Goal: Task Accomplishment & Management: Manage account settings

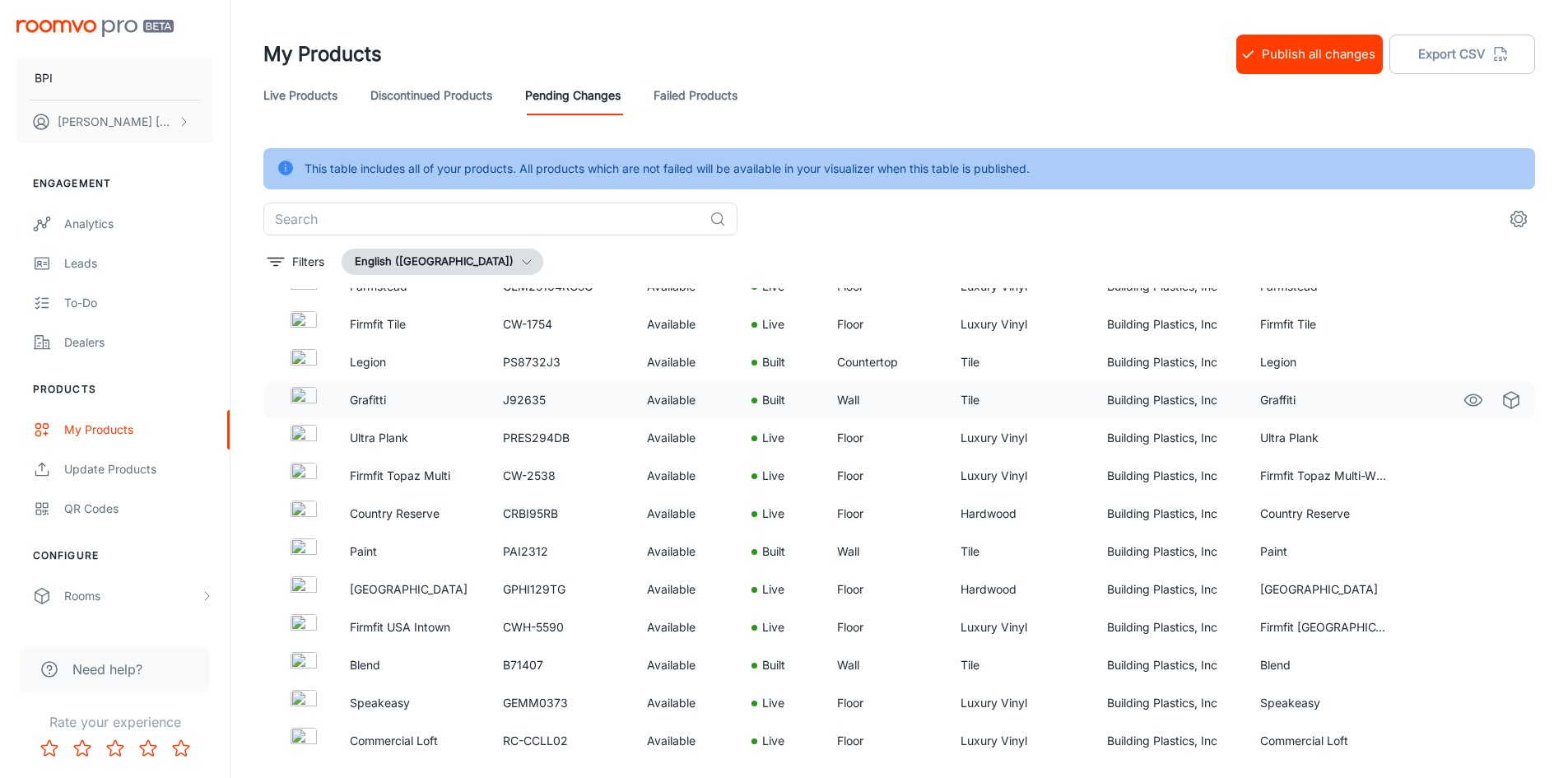
scroll to position [165, 0]
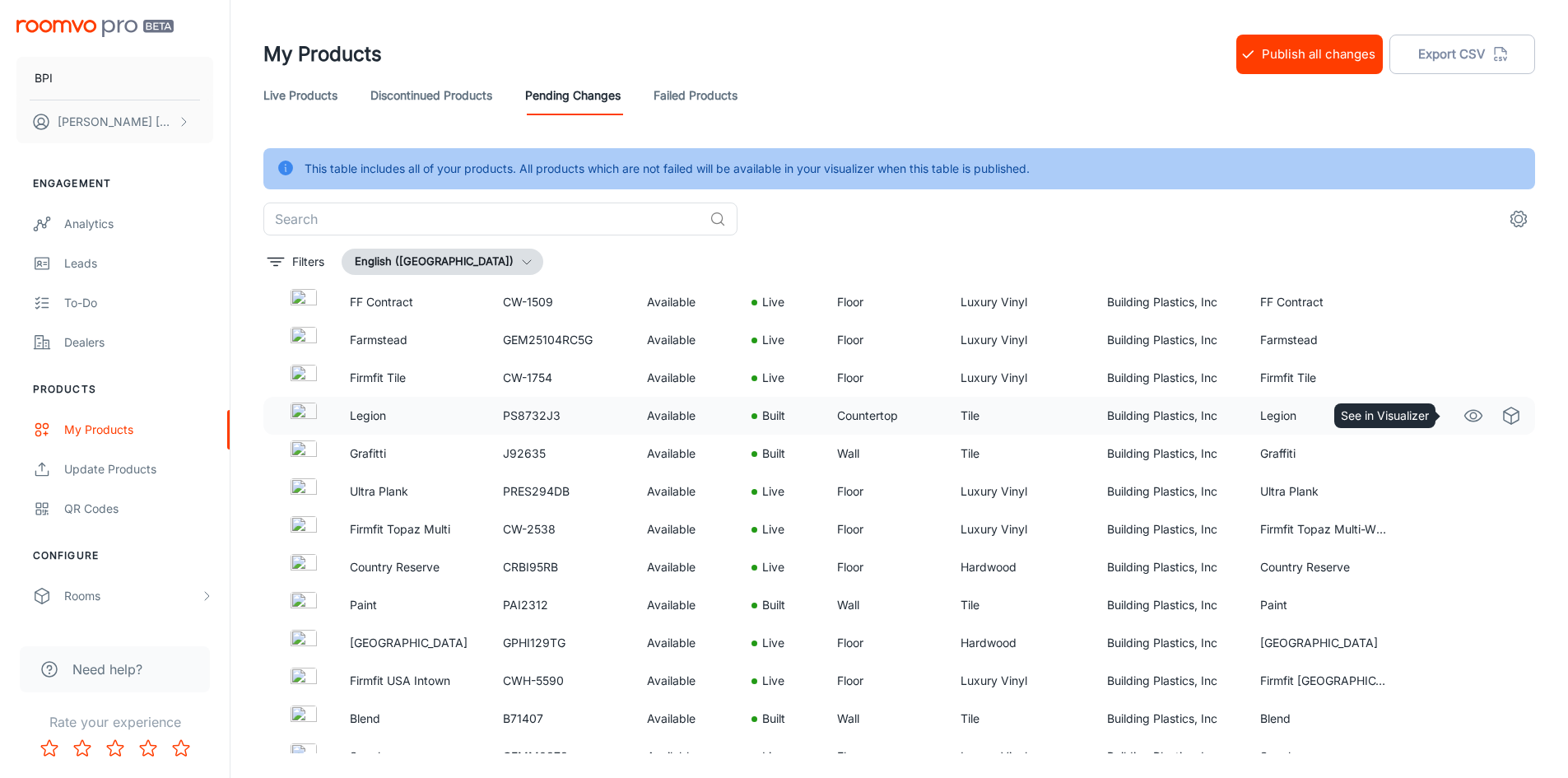
click at [1463, 409] on icon "See in Visualizer" at bounding box center [1472, 415] width 19 height 19
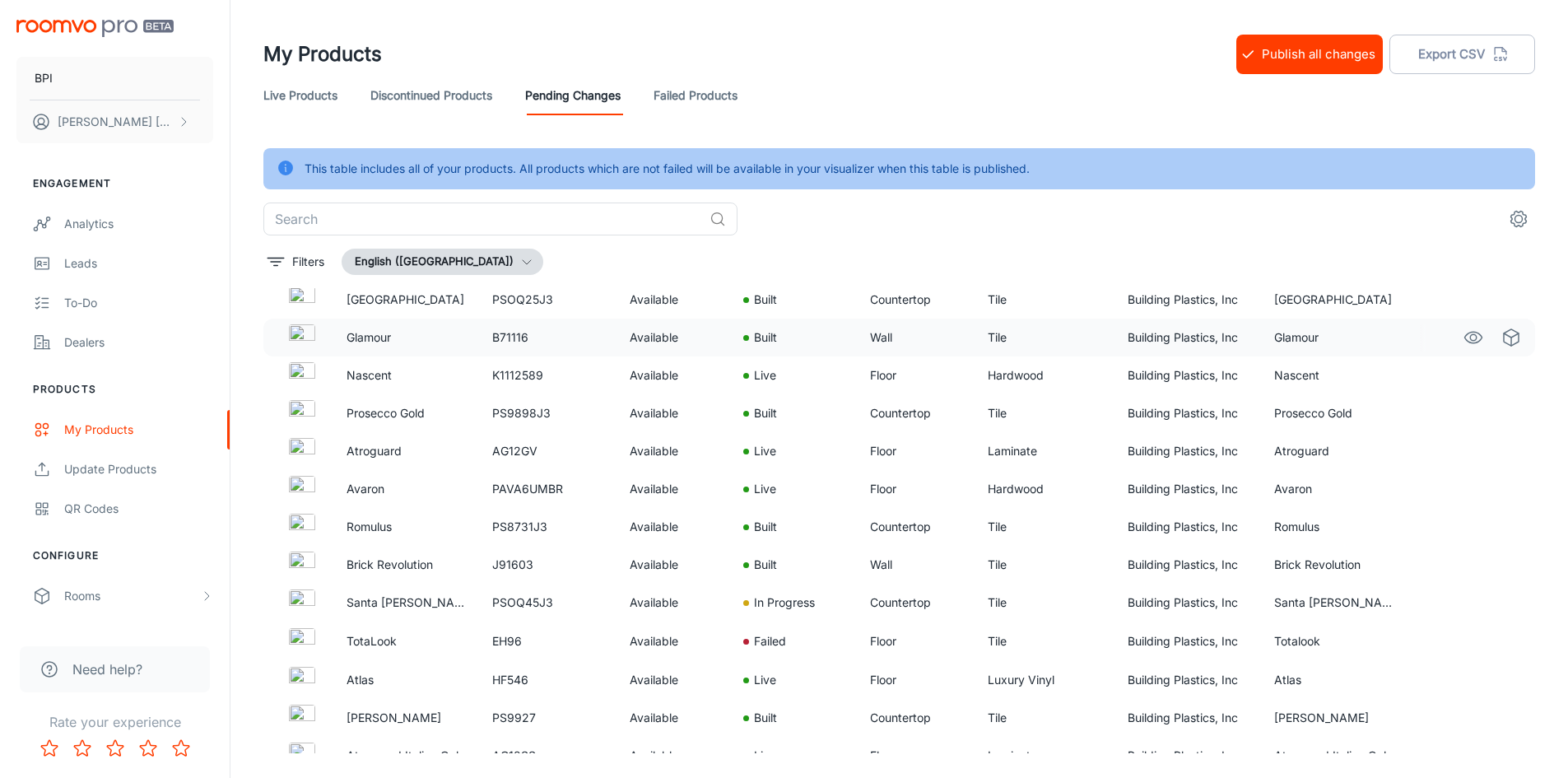
scroll to position [1400, 0]
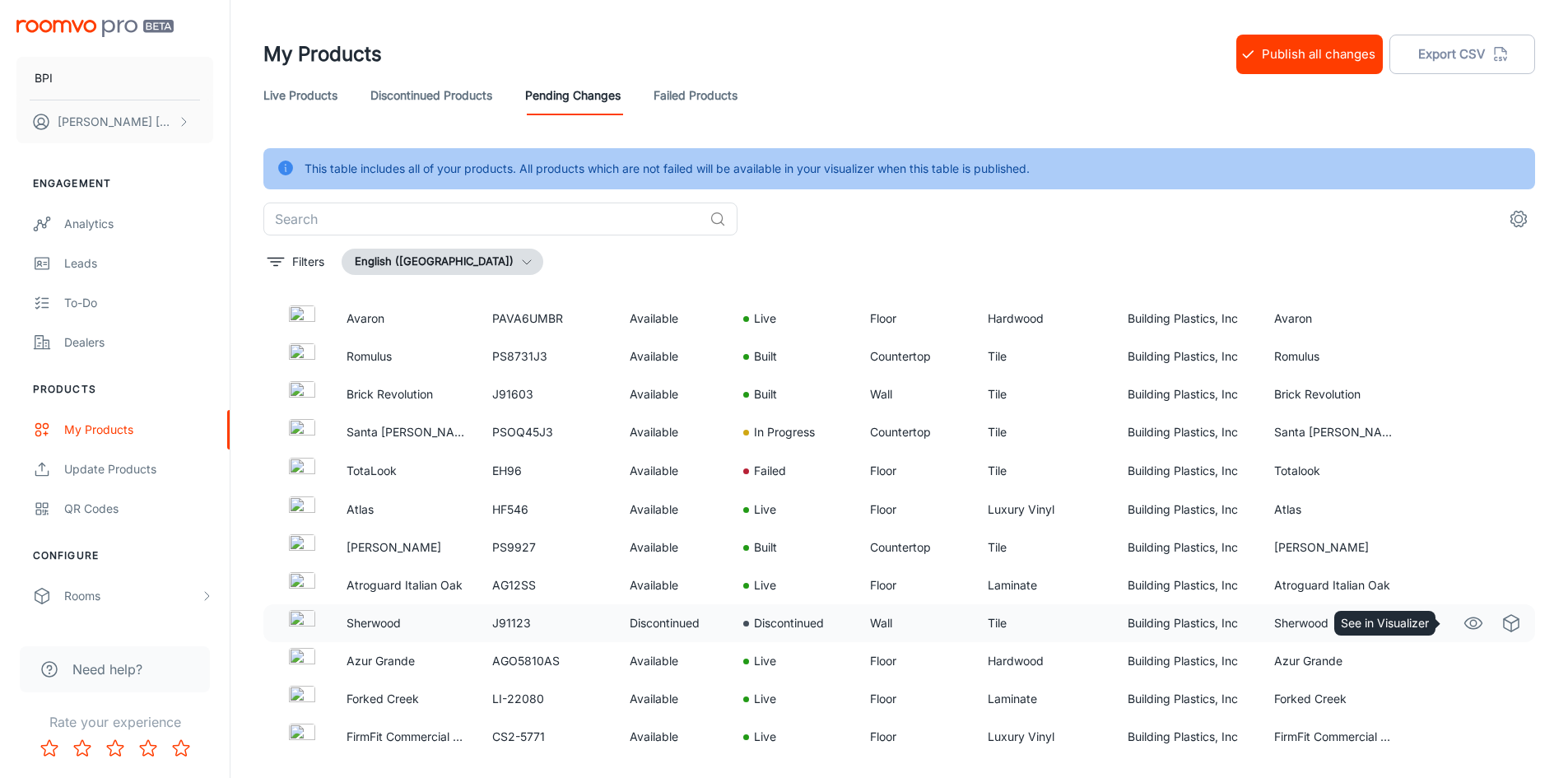
click at [1463, 630] on icon "See in Visualizer" at bounding box center [1472, 622] width 19 height 19
click at [1463, 622] on icon "See in Visualizer" at bounding box center [1472, 622] width 19 height 19
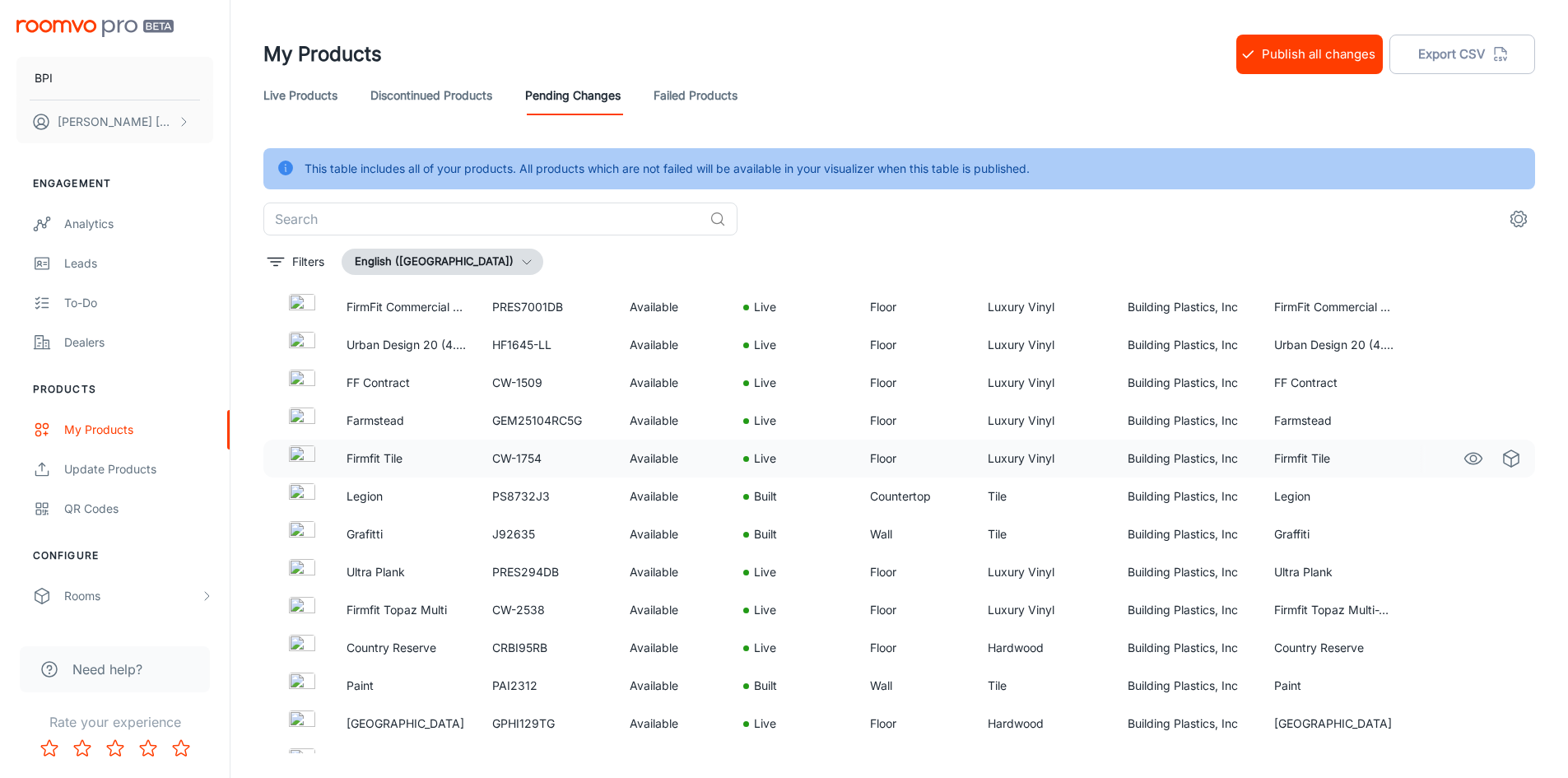
scroll to position [0, 0]
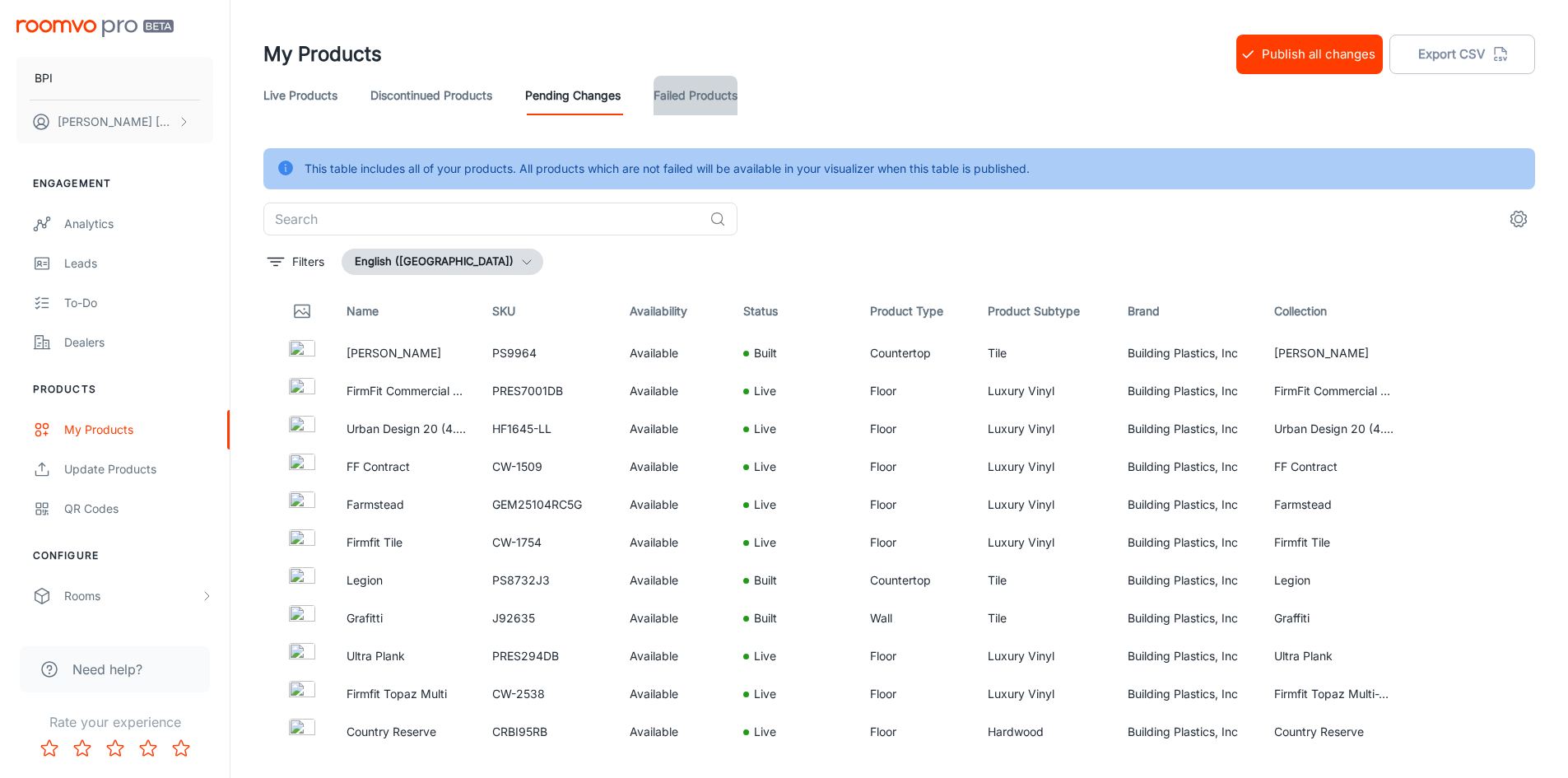
click at [690, 95] on link "Failed Products" at bounding box center [695, 96] width 84 height 40
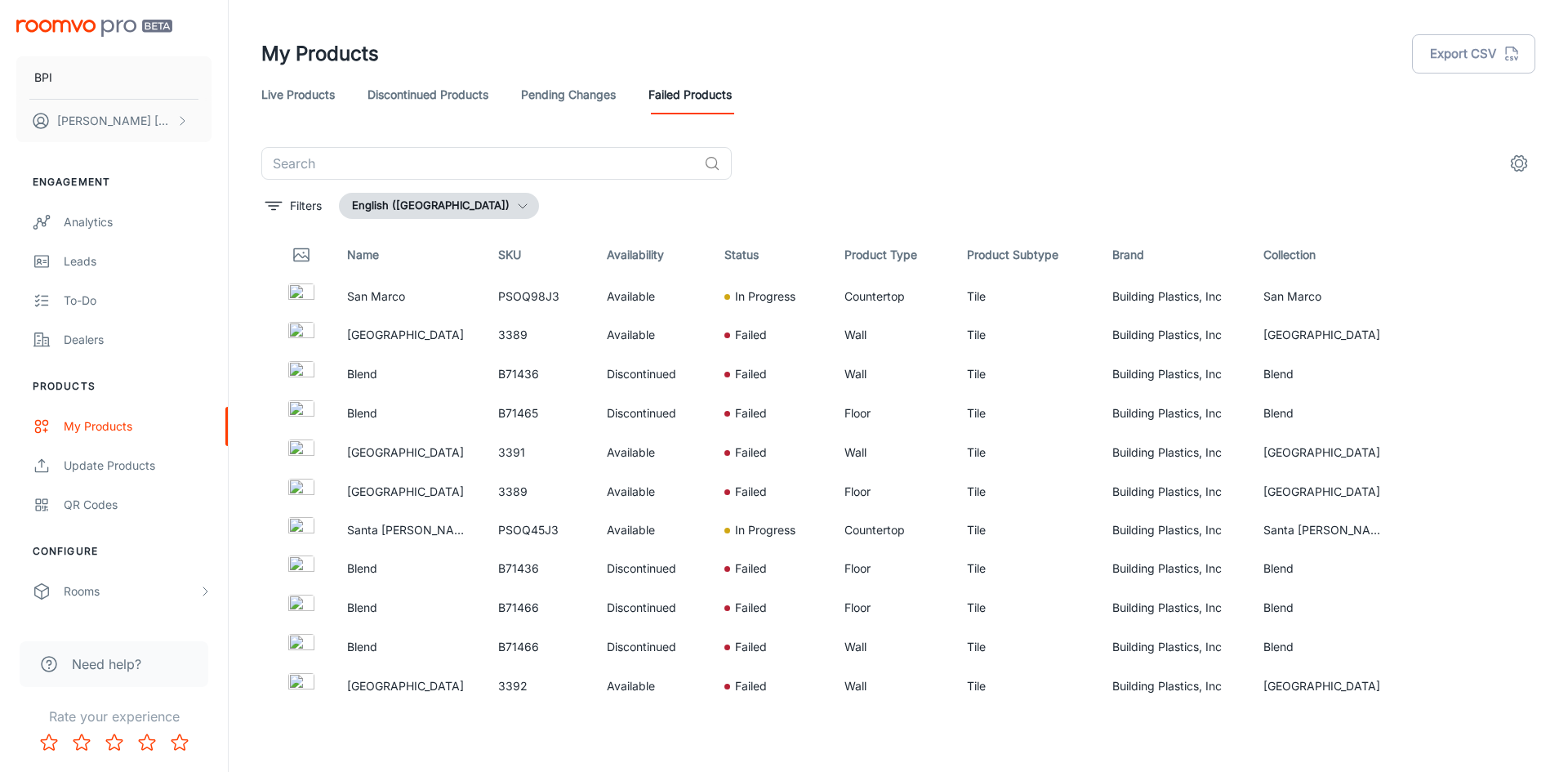
click at [554, 92] on link "Pending Changes" at bounding box center [568, 95] width 95 height 39
